Goal: Find contact information: Find contact information

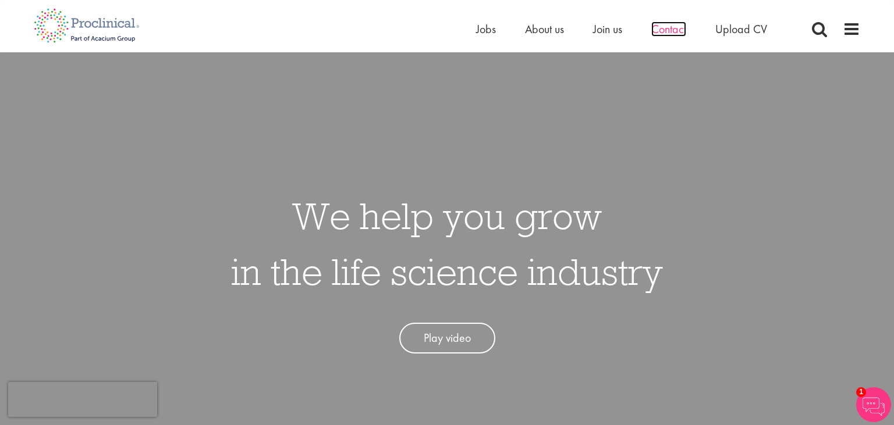
click at [667, 32] on span "Contact" at bounding box center [668, 29] width 35 height 15
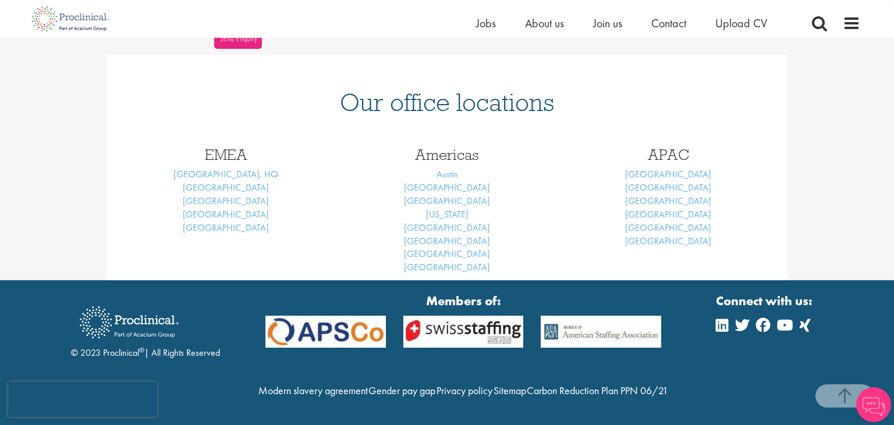
scroll to position [489, 0]
click at [220, 208] on link "[GEOGRAPHIC_DATA]" at bounding box center [226, 214] width 86 height 12
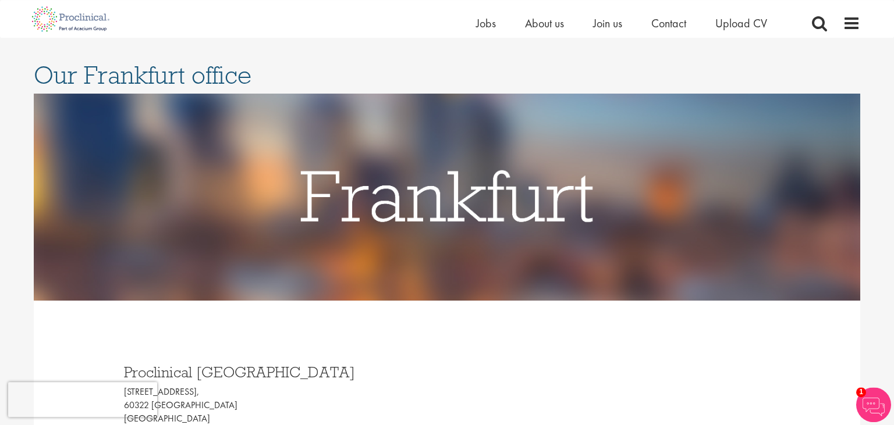
scroll to position [61, 0]
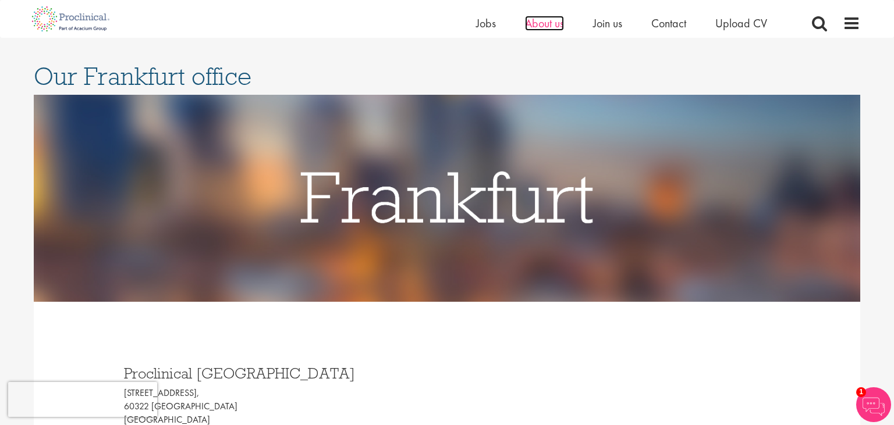
click at [545, 24] on span "About us" at bounding box center [544, 23] width 39 height 15
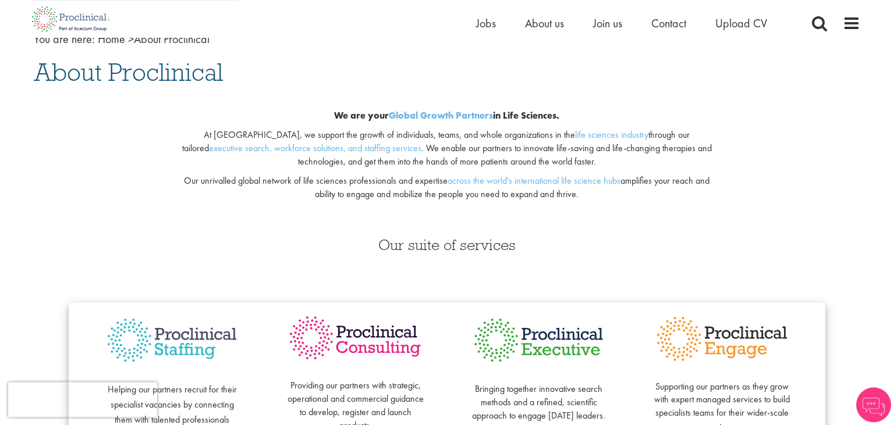
scroll to position [184, 0]
